Goal: Find specific page/section: Find specific page/section

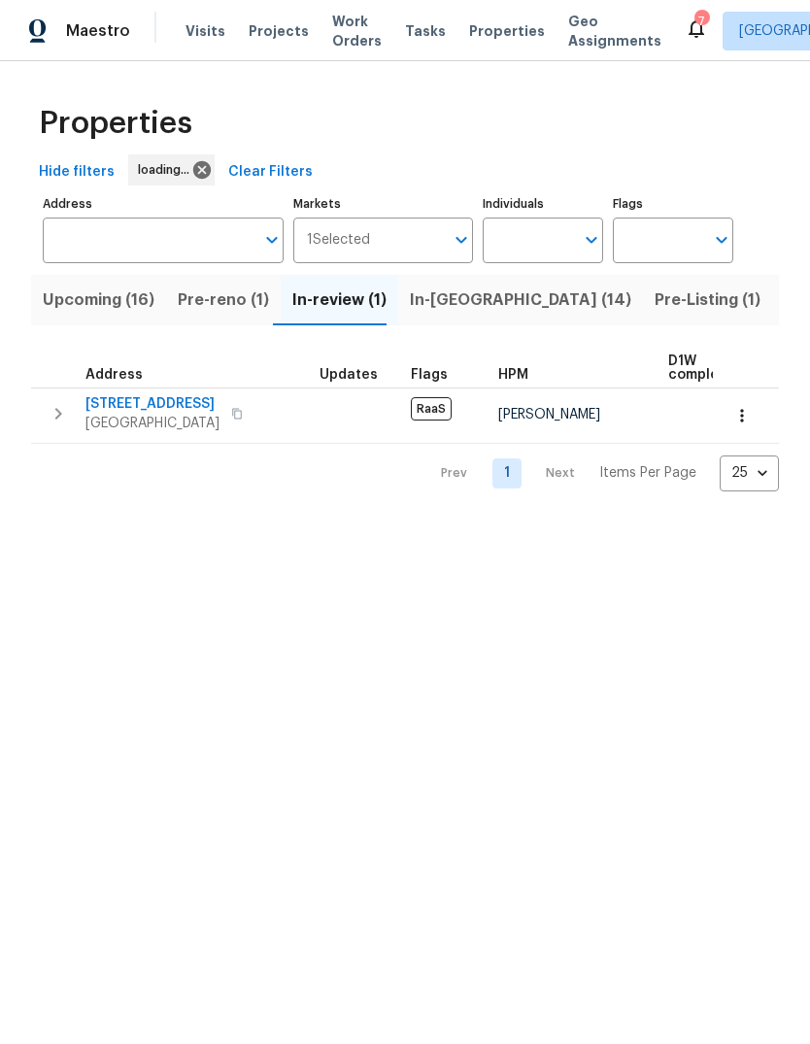
click at [495, 36] on span "Properties" at bounding box center [507, 30] width 76 height 19
click at [489, 39] on span "Properties" at bounding box center [507, 30] width 76 height 19
click at [495, 38] on span "Properties" at bounding box center [507, 30] width 76 height 19
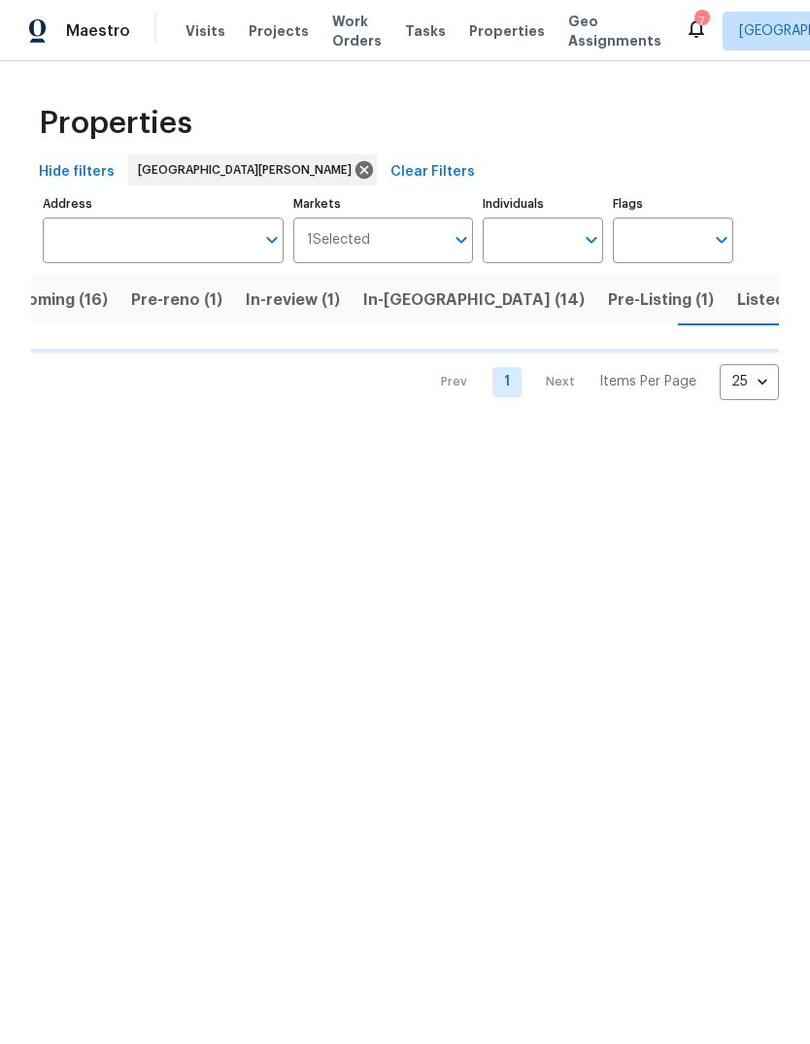
scroll to position [0, 48]
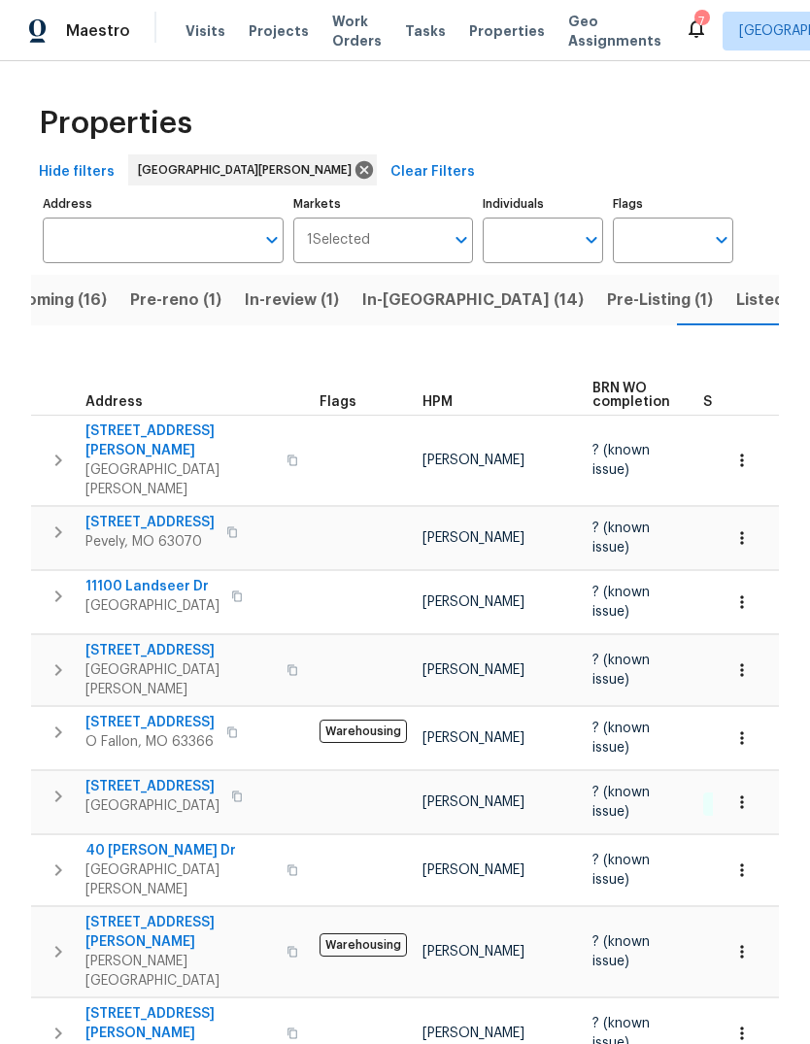
click at [438, 395] on span "HPM" at bounding box center [437, 402] width 30 height 14
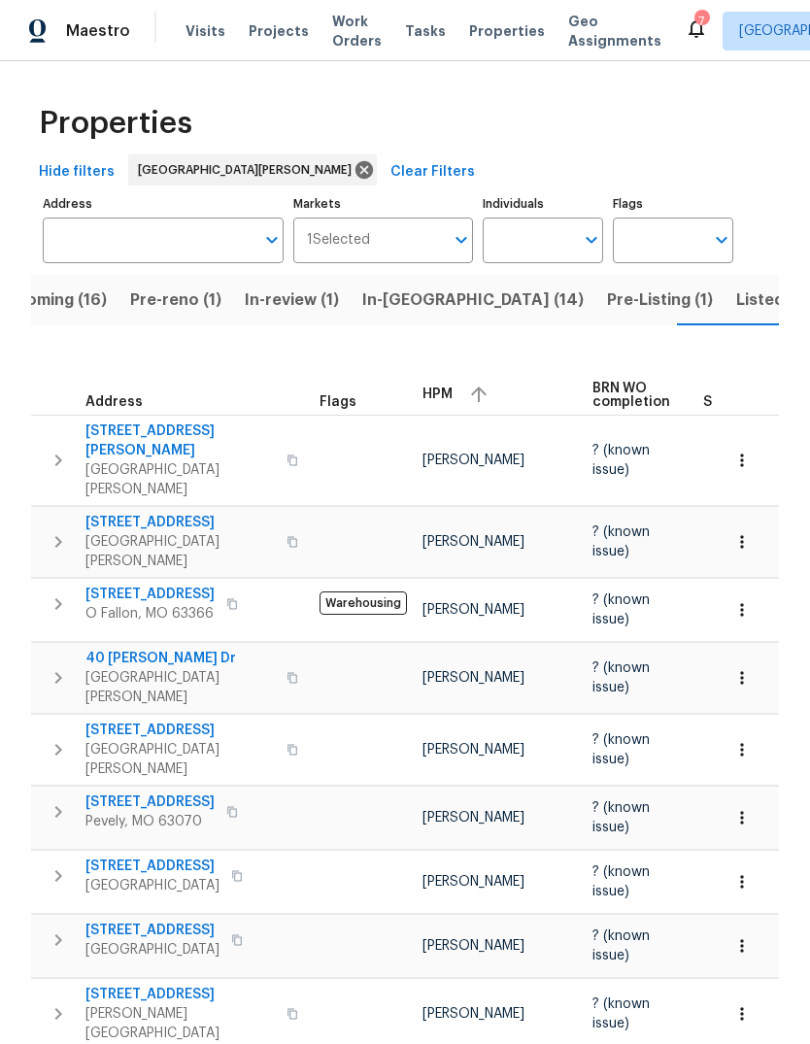
click at [449, 388] on span "HPM" at bounding box center [437, 395] width 30 height 14
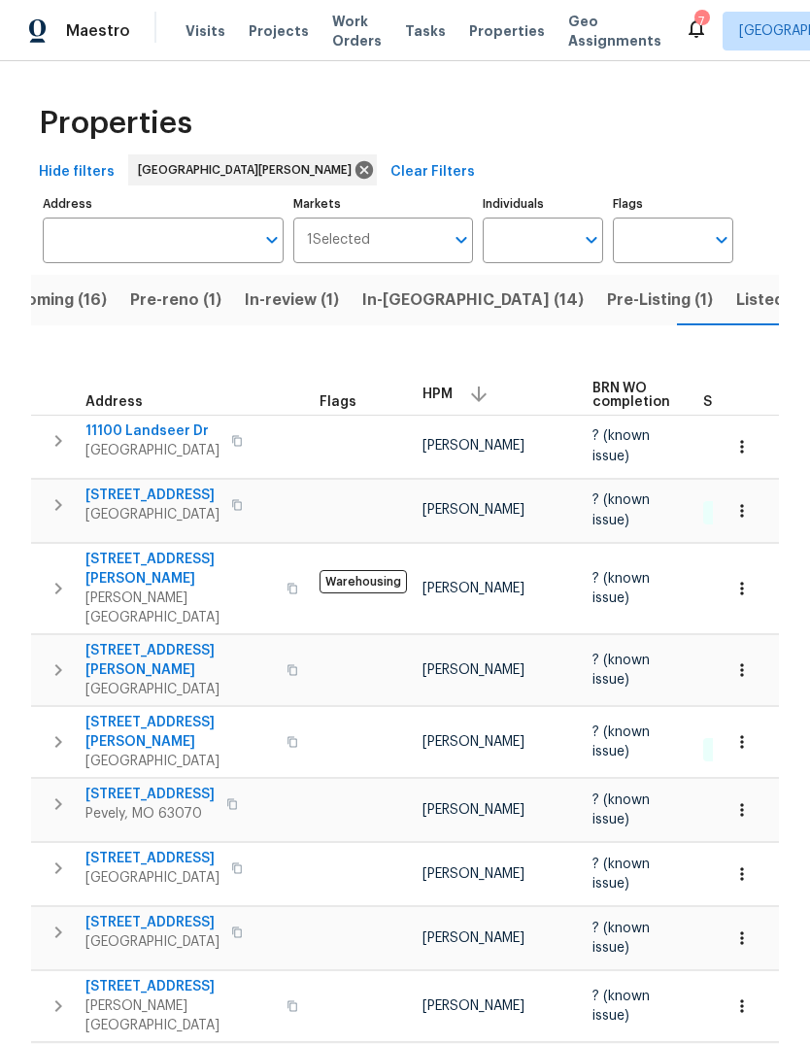
click at [607, 313] on span "Pre-Listing (1)" at bounding box center [660, 300] width 106 height 27
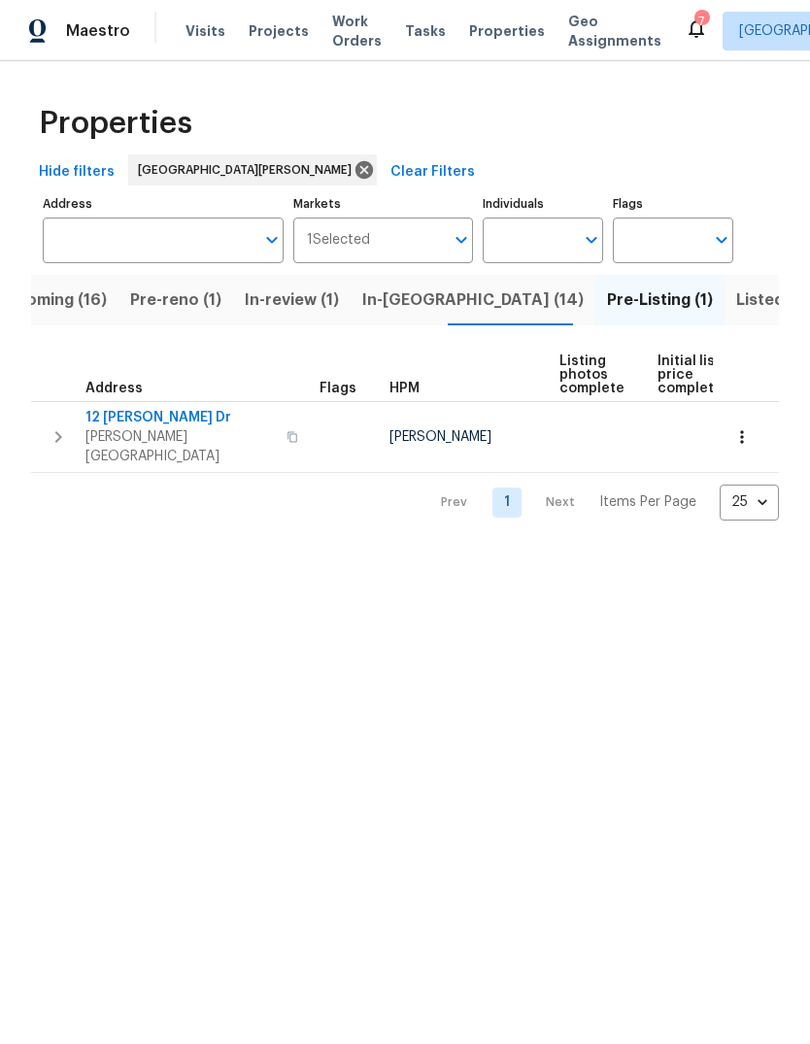
click at [405, 308] on span "In-[GEOGRAPHIC_DATA] (14)" at bounding box center [472, 300] width 221 height 27
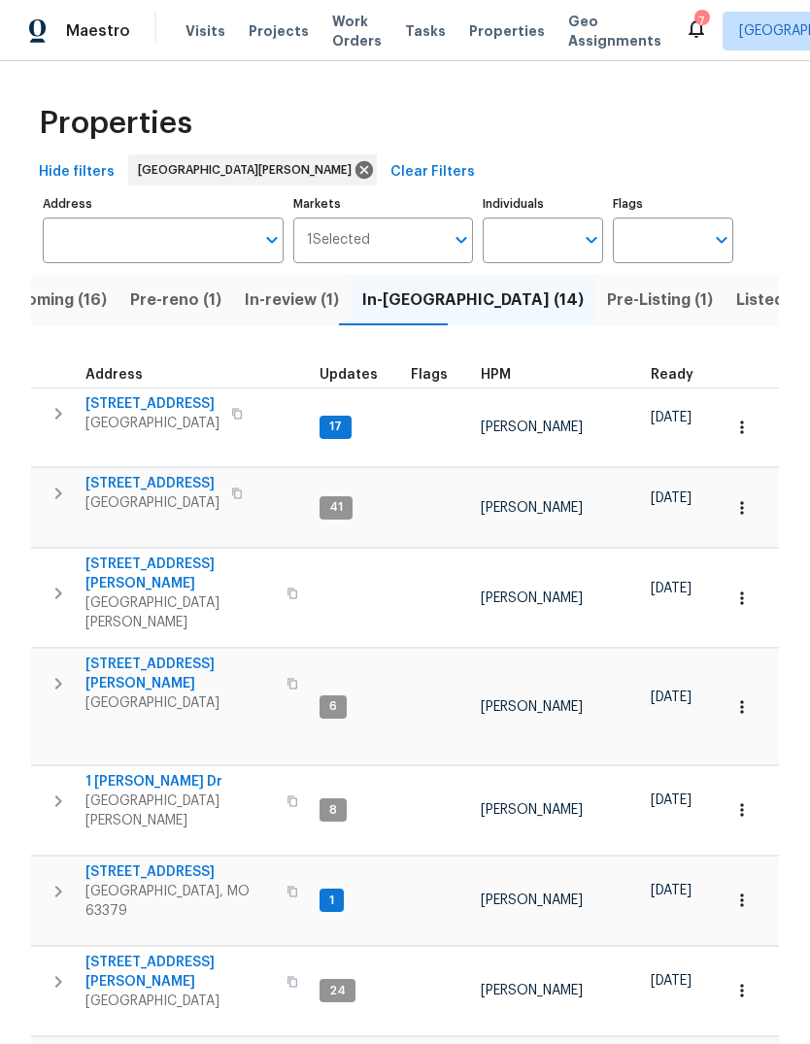
click at [504, 375] on span "HPM" at bounding box center [496, 375] width 30 height 14
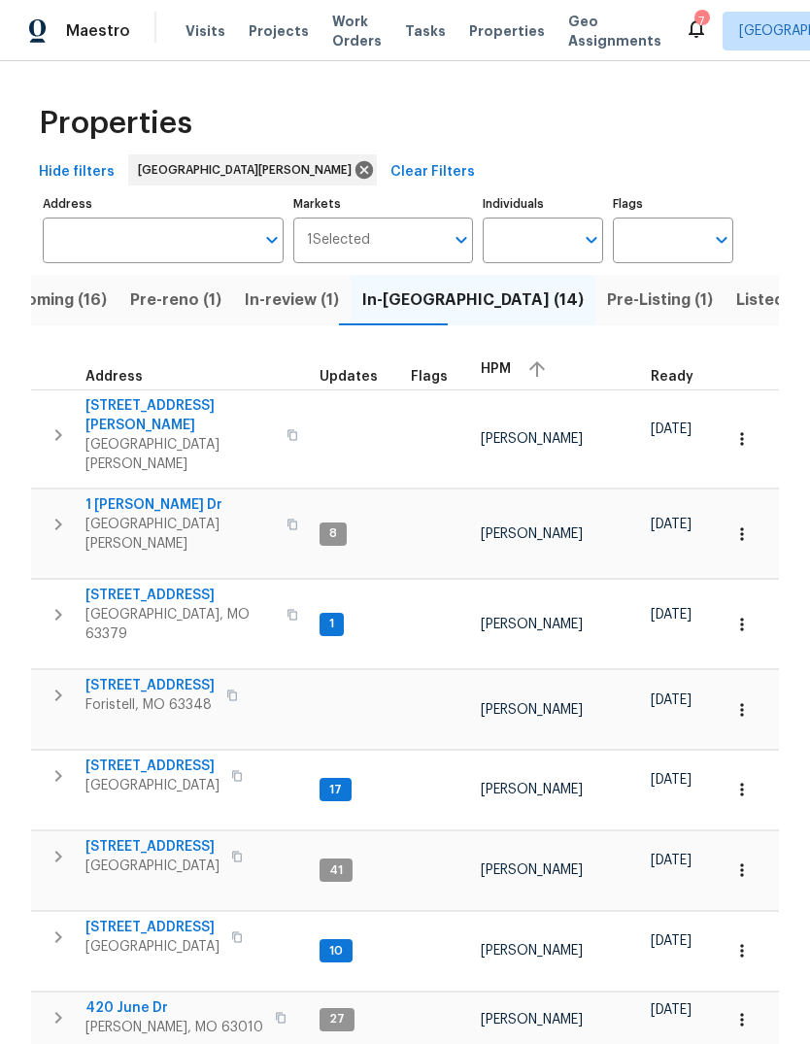
click at [507, 368] on div "HPM" at bounding box center [558, 368] width 154 height 29
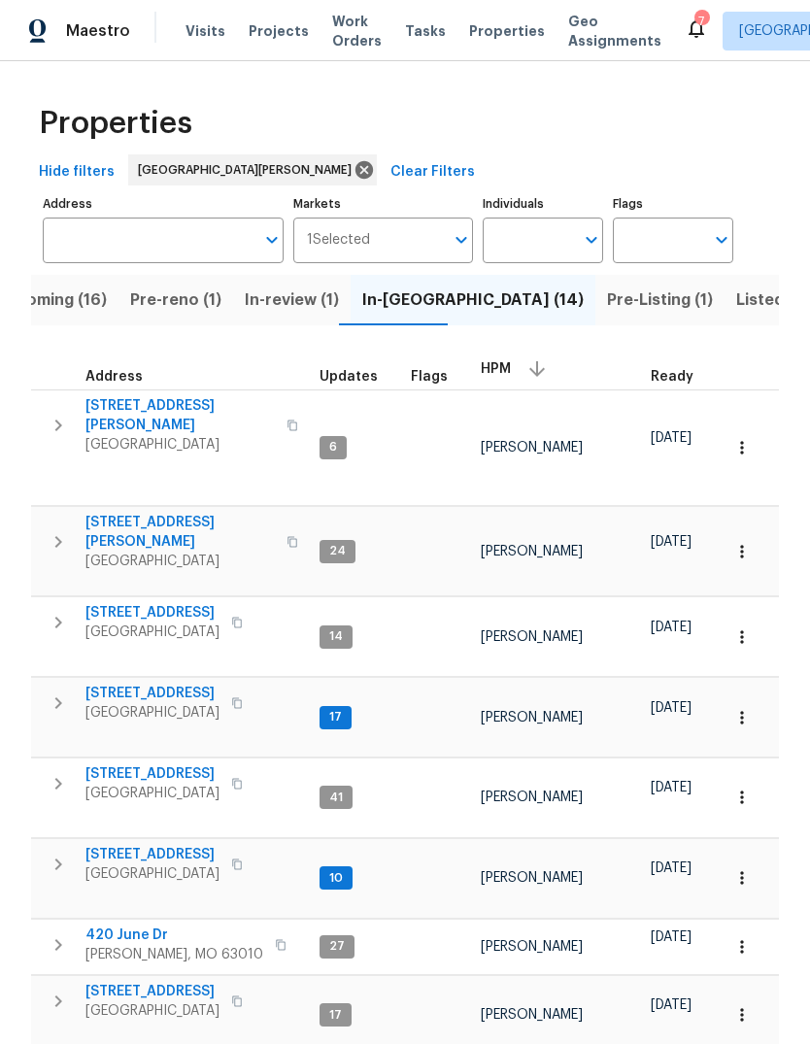
click at [201, 305] on span "Pre-reno (1)" at bounding box center [175, 300] width 91 height 27
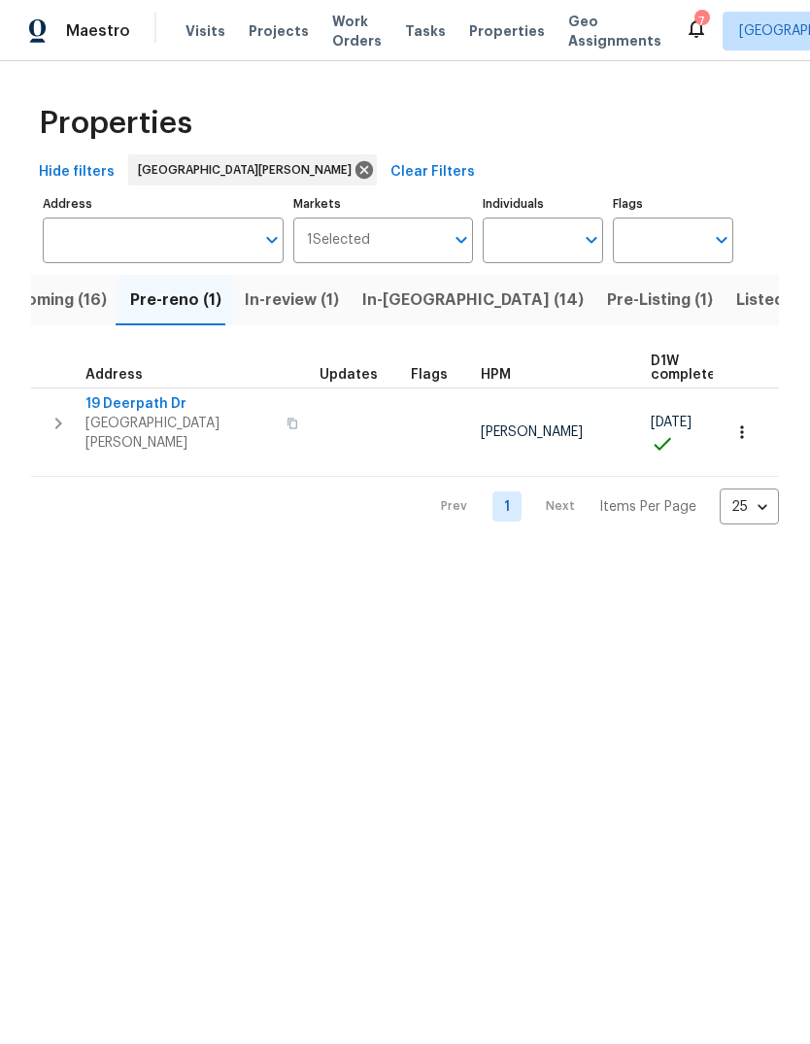
click at [736, 302] on span "Listed (34)" at bounding box center [778, 300] width 84 height 27
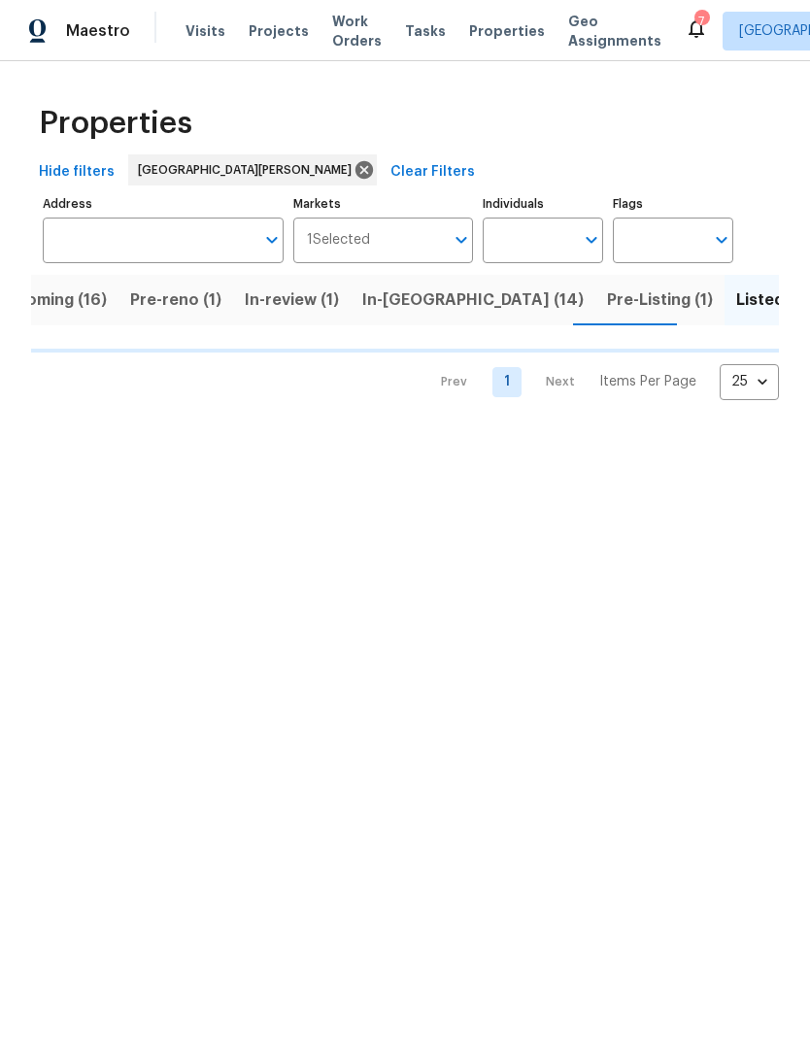
click at [422, 305] on span "In-[GEOGRAPHIC_DATA] (14)" at bounding box center [472, 300] width 221 height 27
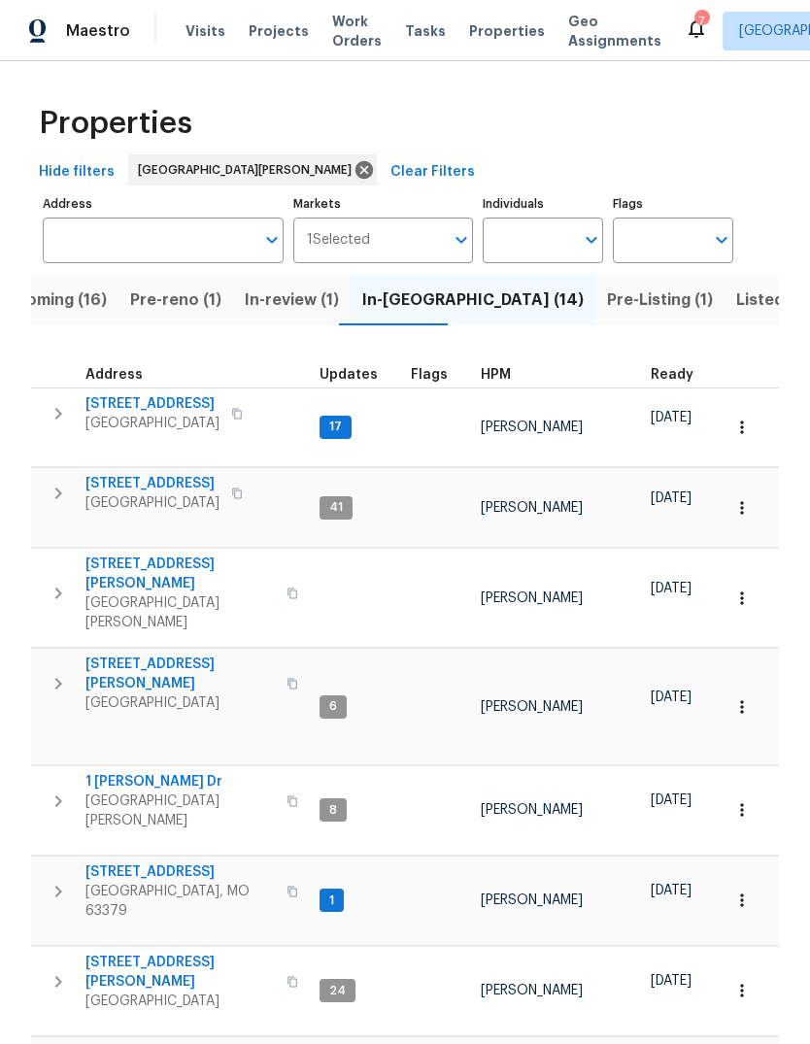
click at [174, 319] on button "Pre-reno (1)" at bounding box center [175, 300] width 115 height 51
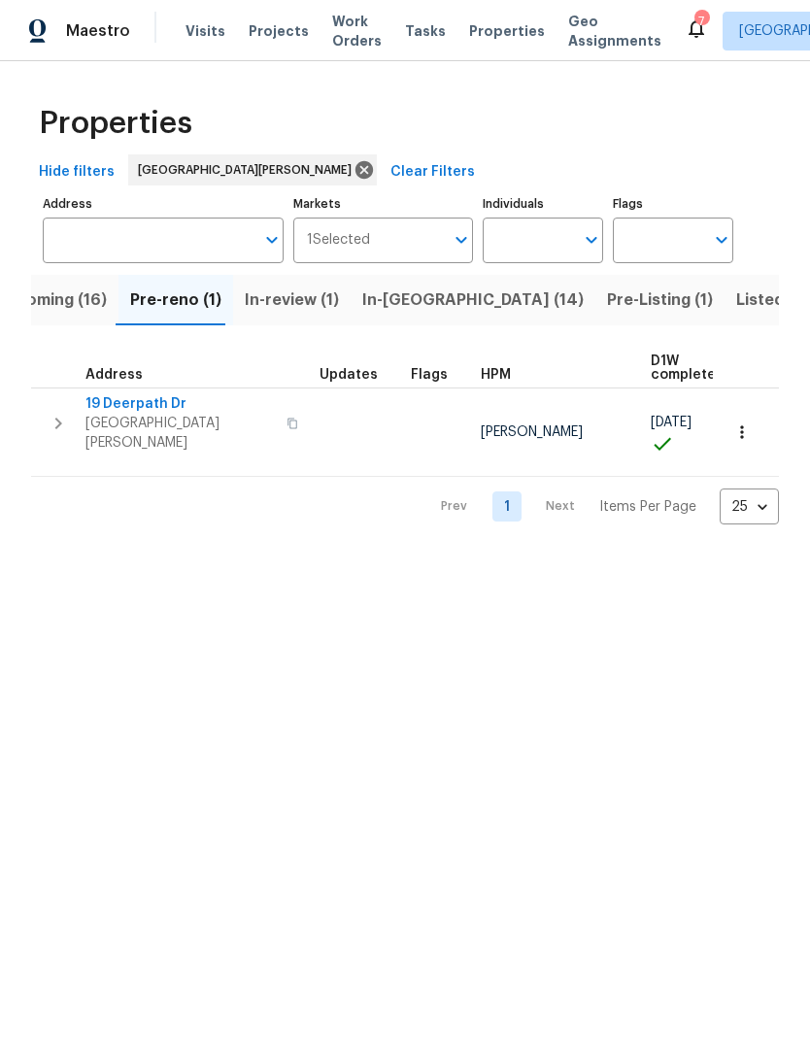
click at [167, 406] on span "19 Deerpath Dr" at bounding box center [179, 403] width 189 height 19
